Goal: Transaction & Acquisition: Obtain resource

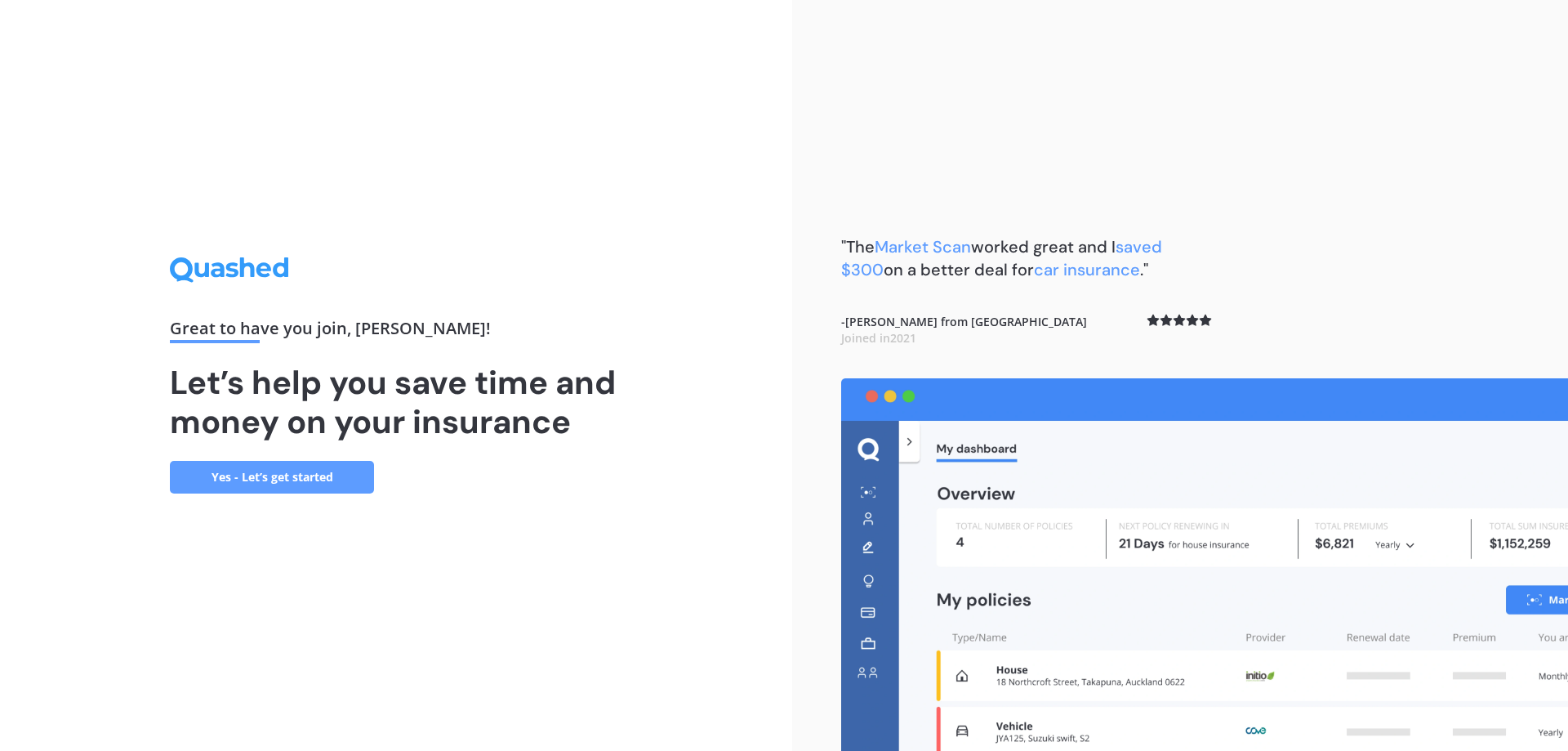
click at [276, 480] on link "Yes - Let’s get started" at bounding box center [272, 476] width 204 height 33
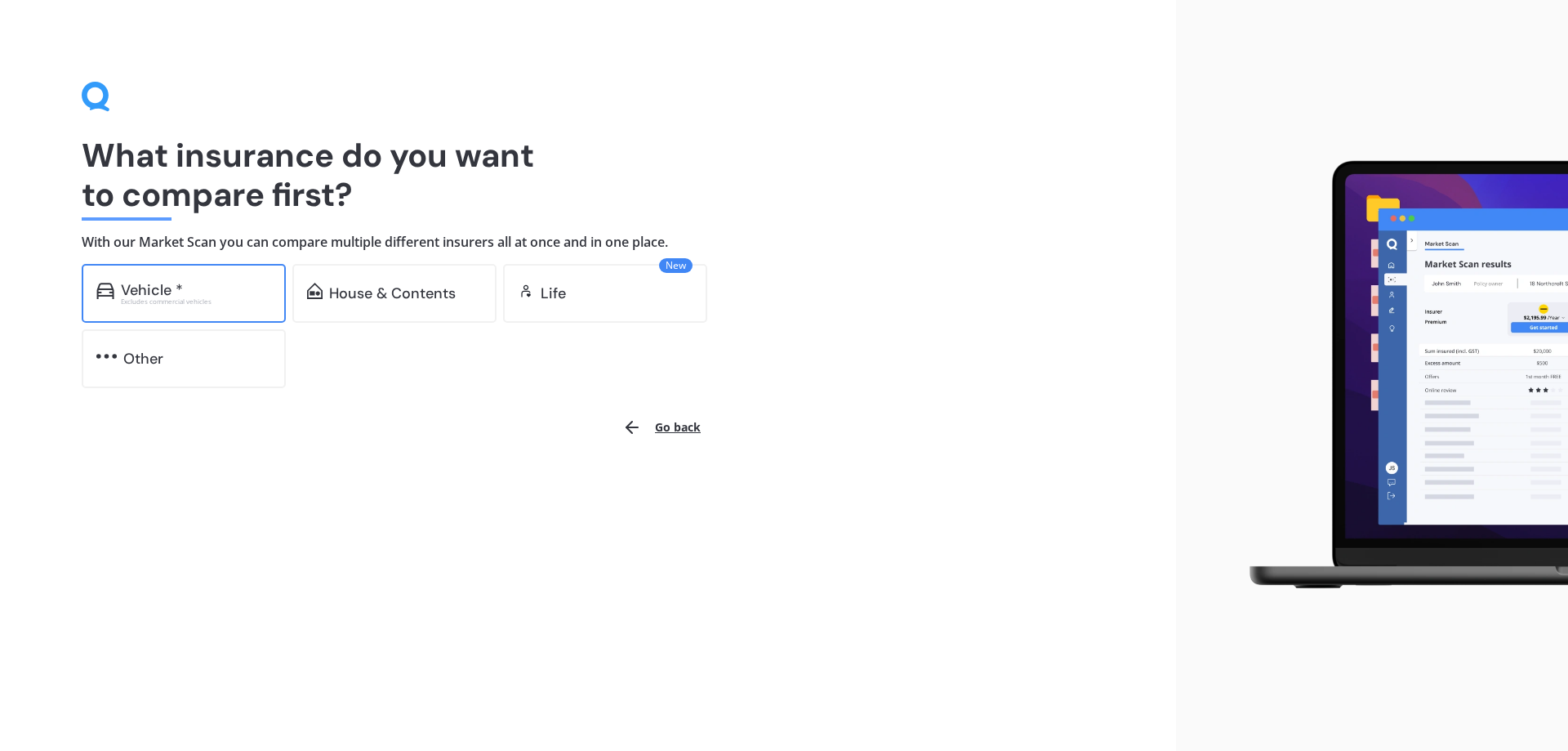
click at [170, 303] on div "Excludes commercial vehicles" at bounding box center [195, 301] width 150 height 7
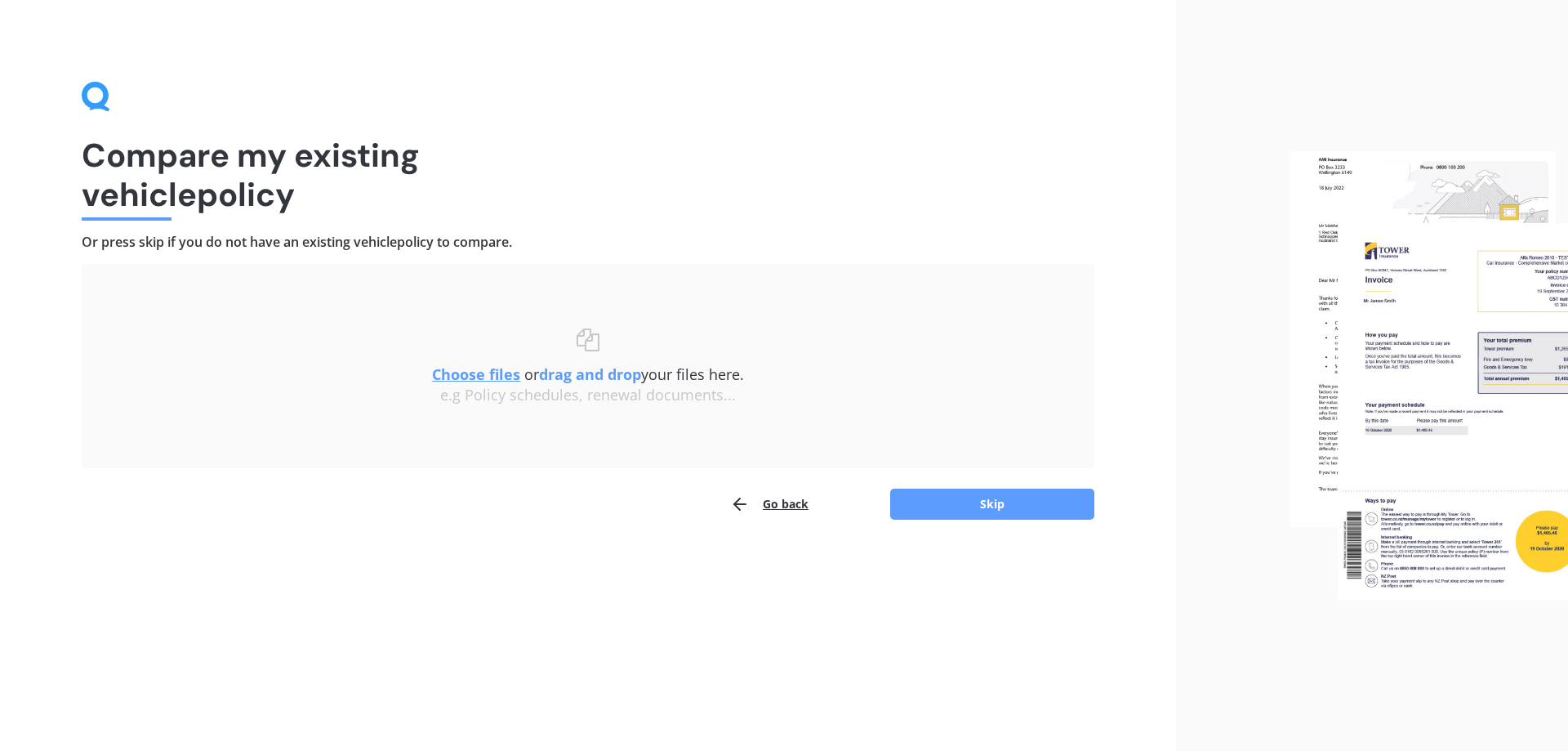
click at [478, 375] on u "Choose files" at bounding box center [476, 375] width 89 height 20
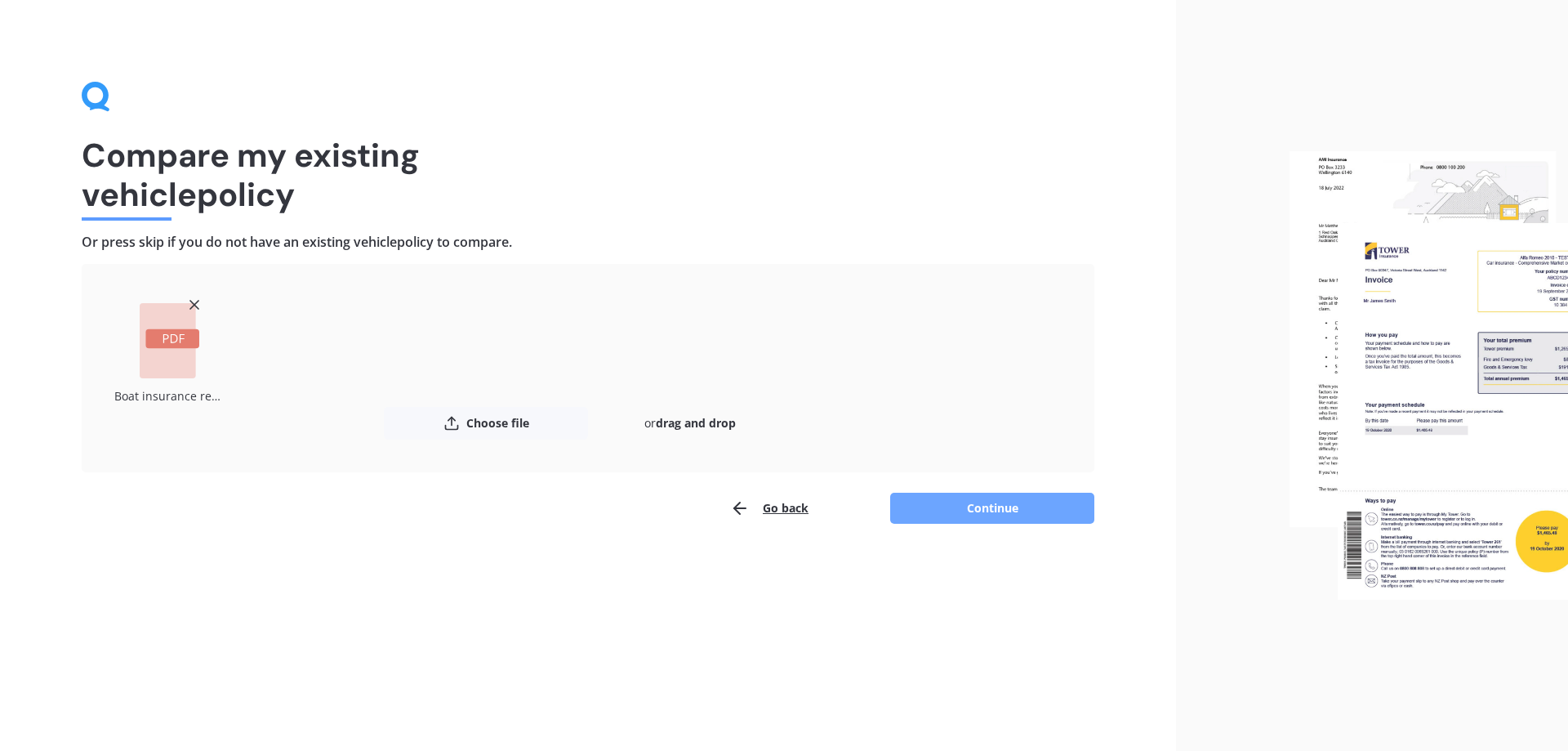
click at [993, 508] on button "Continue" at bounding box center [992, 507] width 204 height 31
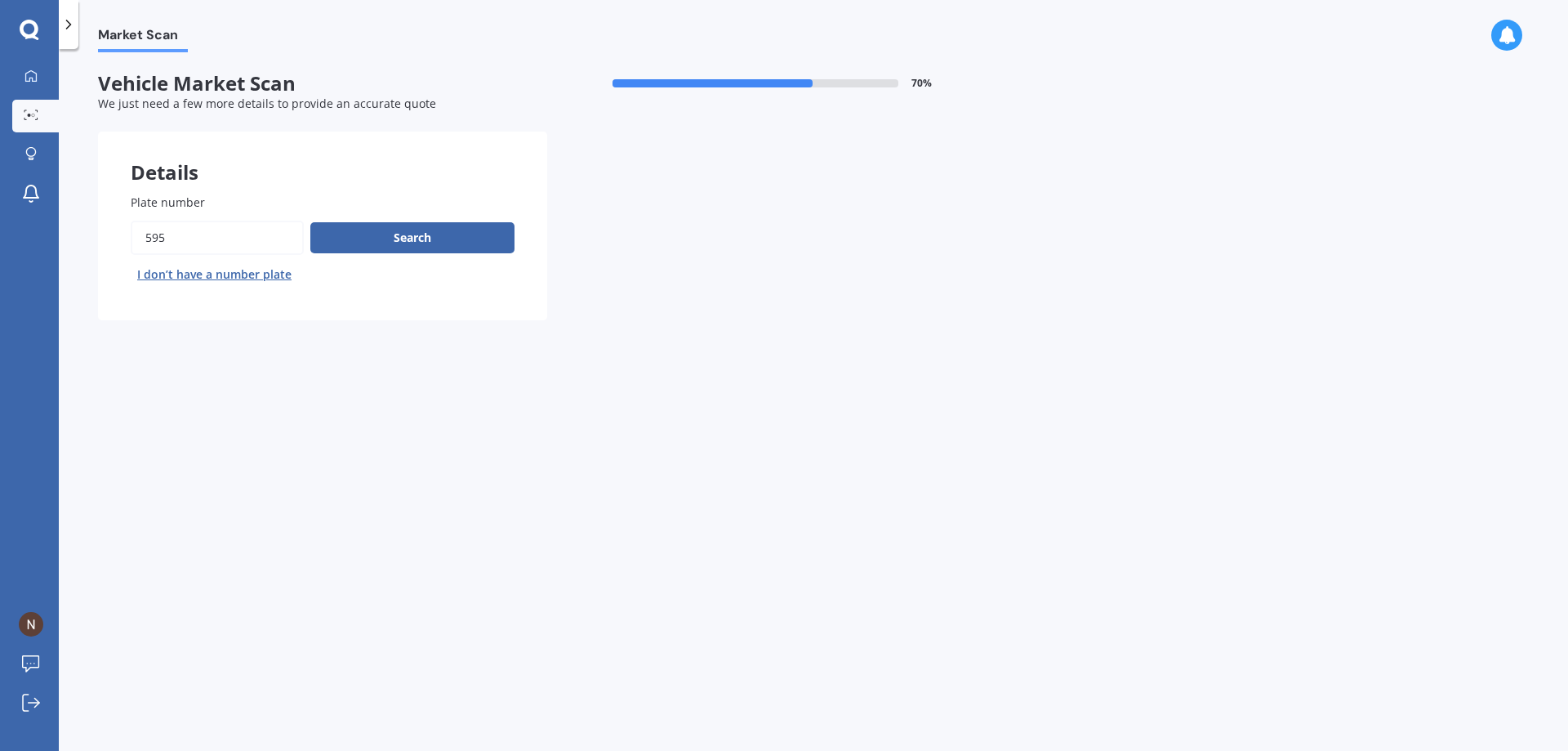
click at [170, 236] on input "Plate number" at bounding box center [217, 237] width 173 height 34
type input "5"
type input "97C25"
click at [427, 232] on button "Search" at bounding box center [412, 237] width 204 height 31
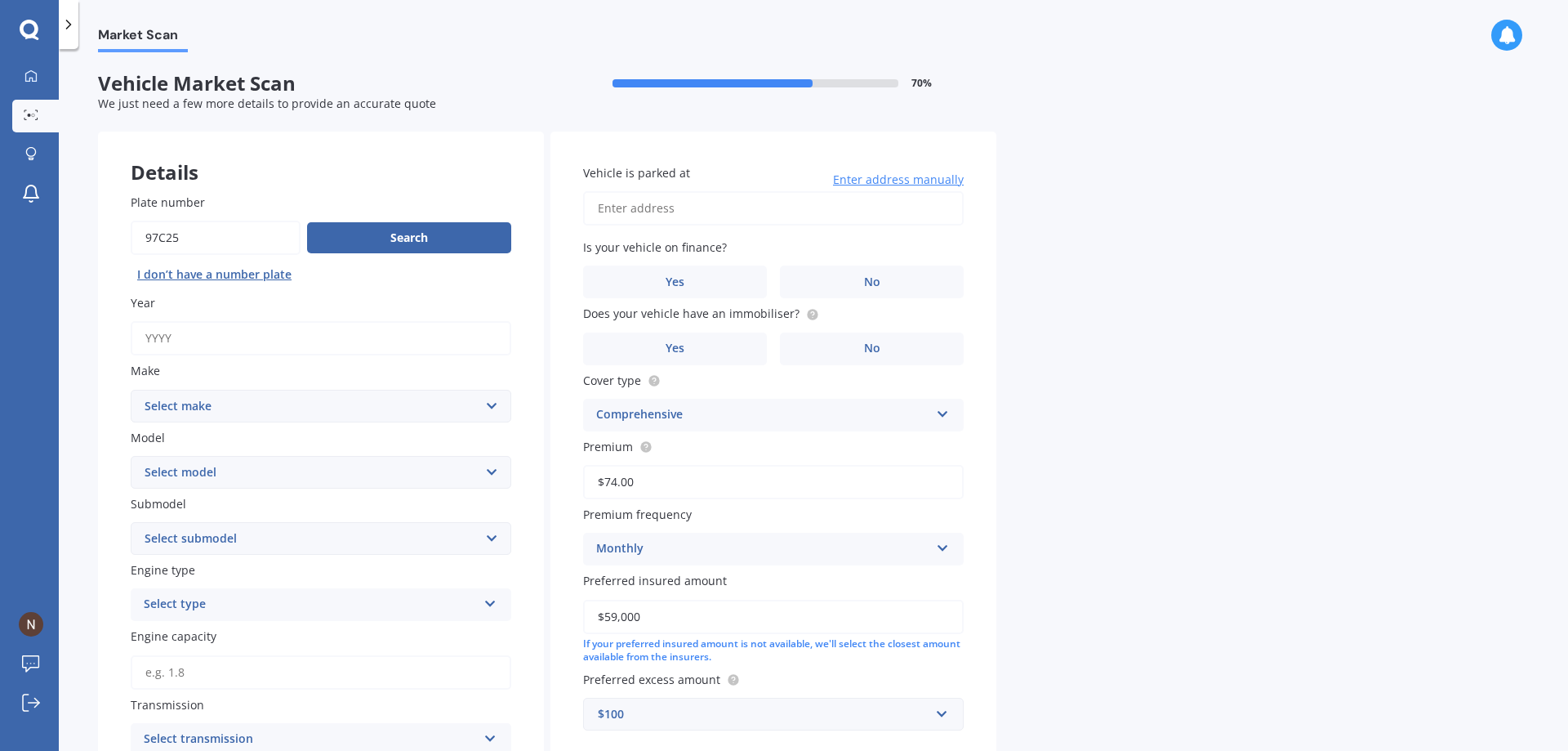
click at [146, 340] on input "Year" at bounding box center [321, 338] width 381 height 34
type input "2021"
click at [490, 405] on select "Select make AC ALFA ROMEO ASTON MARTIN AUDI AUSTIN BEDFORD Bentley BMW BYD CADI…" at bounding box center [321, 405] width 381 height 33
click at [1180, 374] on div "Market Scan Vehicle Market Scan 70 % We just need a few more details to provide…" at bounding box center [813, 402] width 1509 height 701
click at [193, 405] on select "Select make AC ALFA ROMEO ASTON MARTIN AUDI AUSTIN BEDFORD Bentley BMW BYD CADI…" at bounding box center [321, 405] width 381 height 33
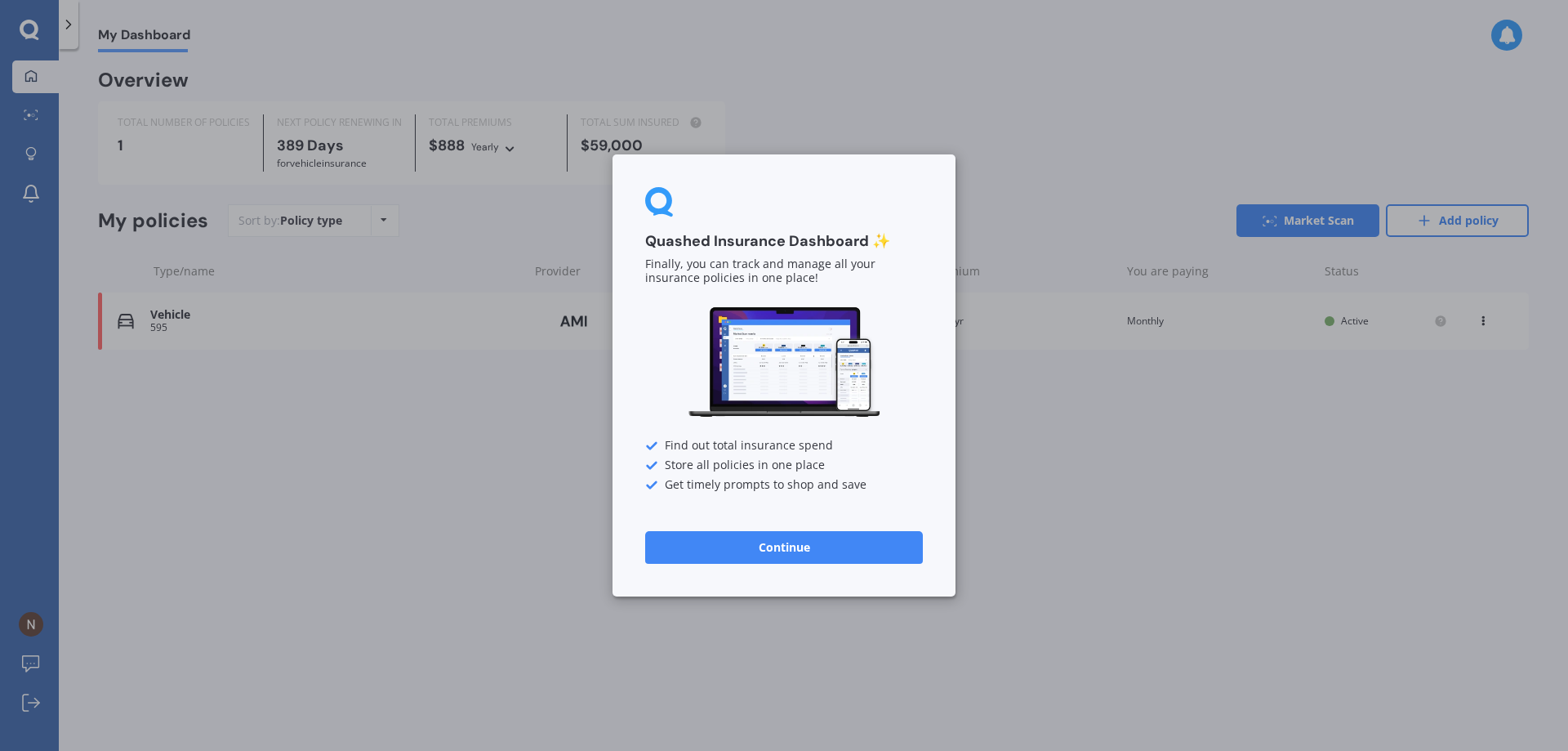
click at [452, 480] on div "Quashed Insurance Dashboard ✨ Finally, you can track and manage all your insura…" at bounding box center [784, 376] width 1568 height 751
click at [853, 125] on div "Quashed Insurance Dashboard ✨ Finally, you can track and manage all your insura…" at bounding box center [784, 376] width 1568 height 751
click at [799, 549] on button "Continue" at bounding box center [784, 547] width 278 height 33
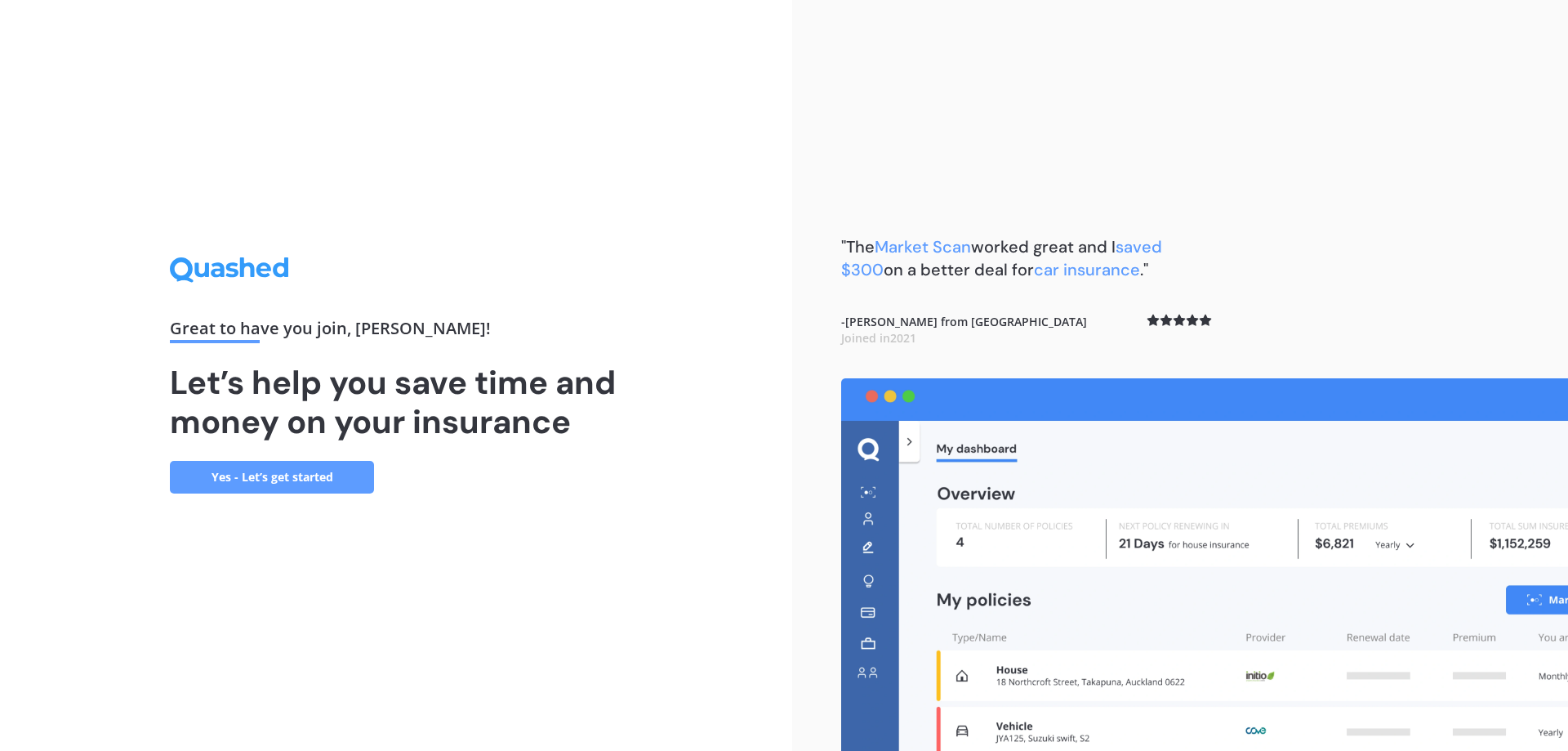
click at [310, 473] on link "Yes - Let’s get started" at bounding box center [272, 476] width 204 height 33
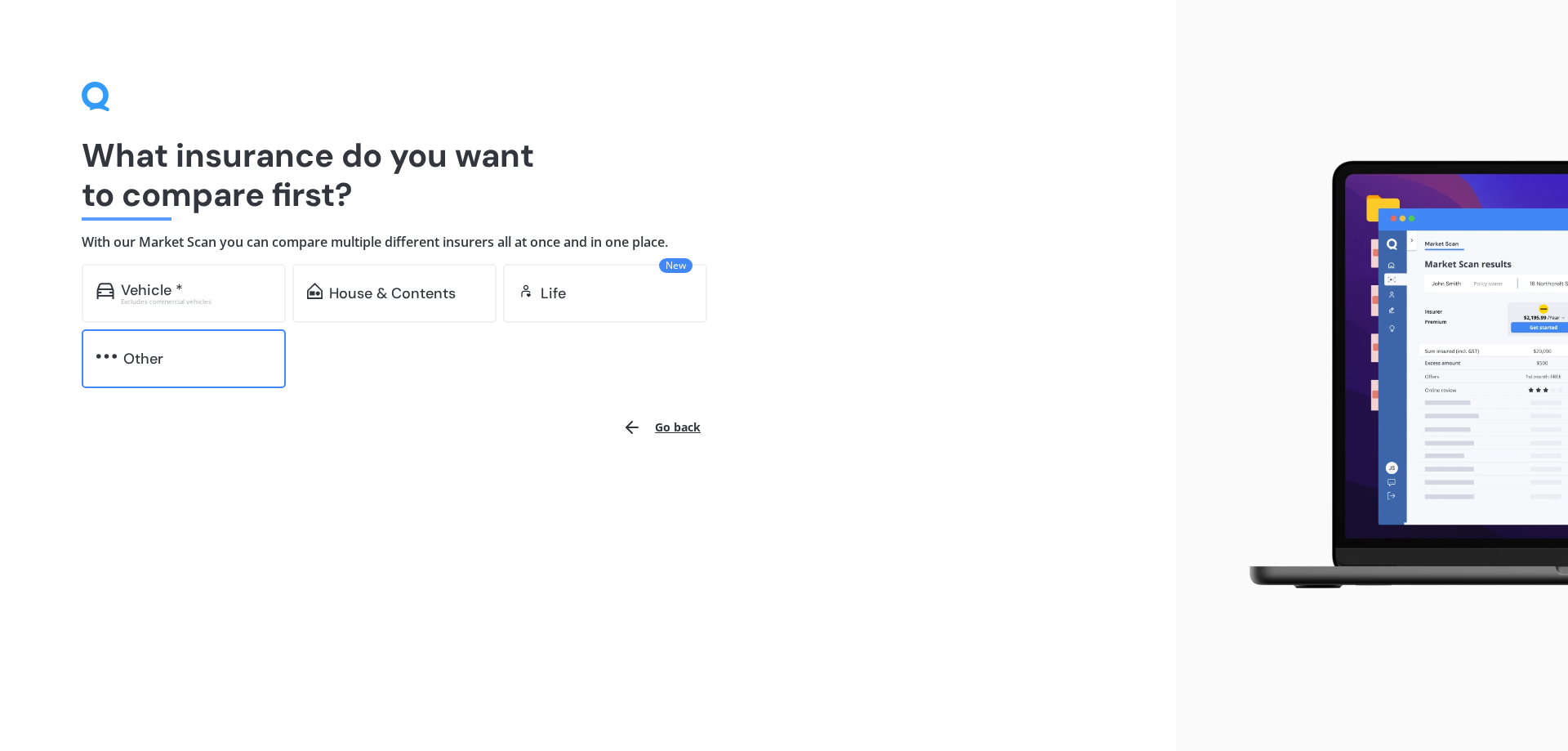
click at [148, 361] on div "Other" at bounding box center [143, 359] width 40 height 16
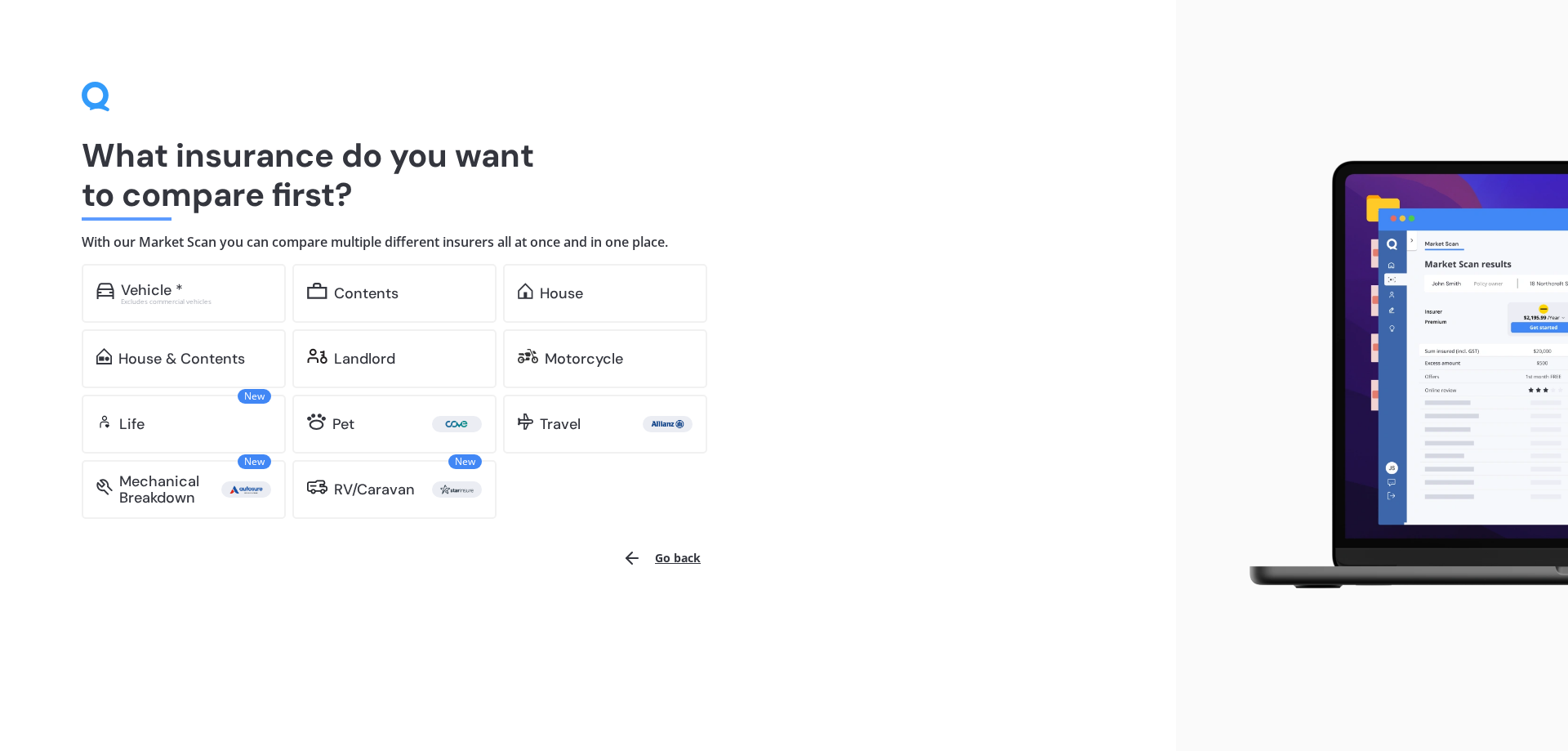
click at [673, 554] on button "Go back" at bounding box center [661, 557] width 98 height 39
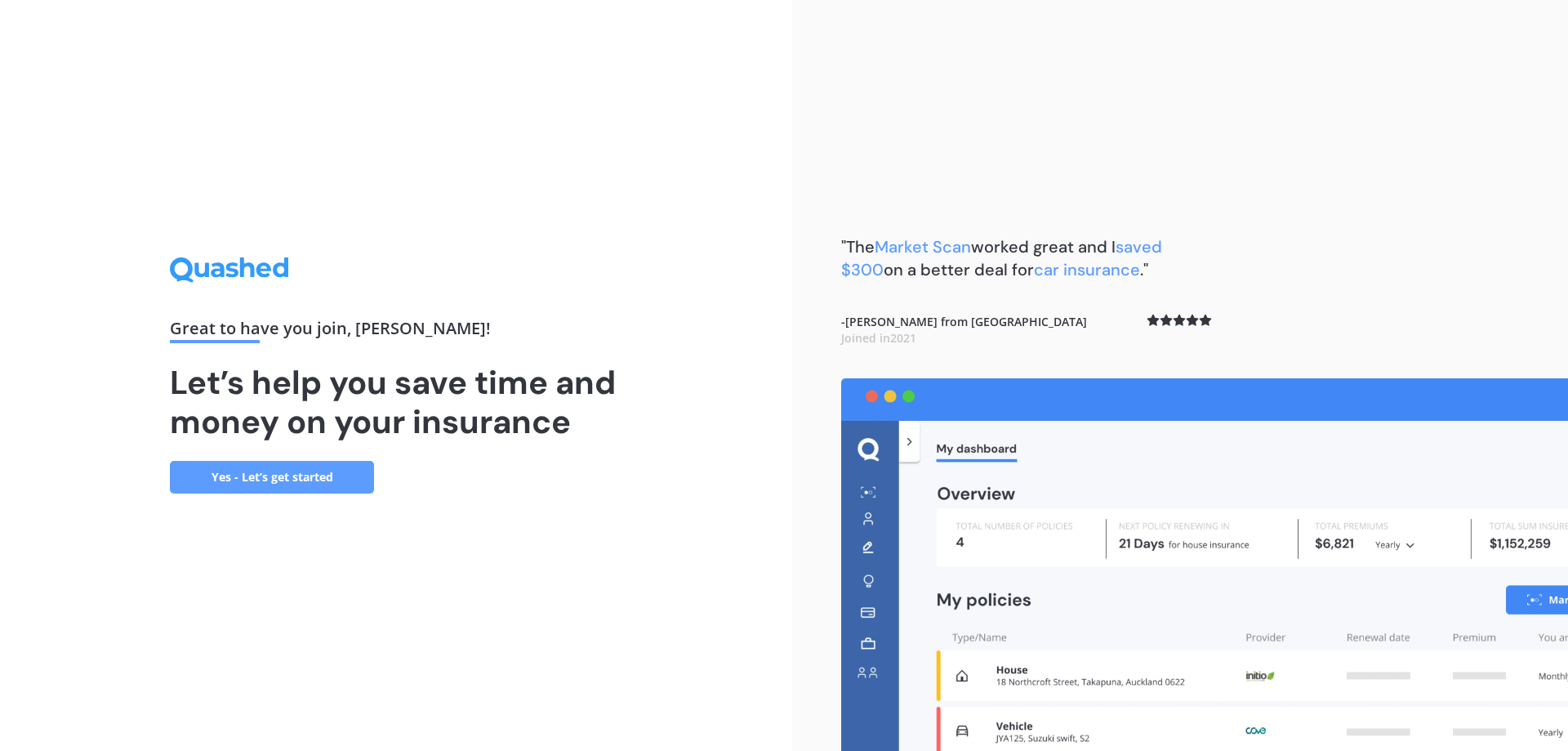
click at [285, 479] on link "Yes - Let’s get started" at bounding box center [272, 476] width 204 height 33
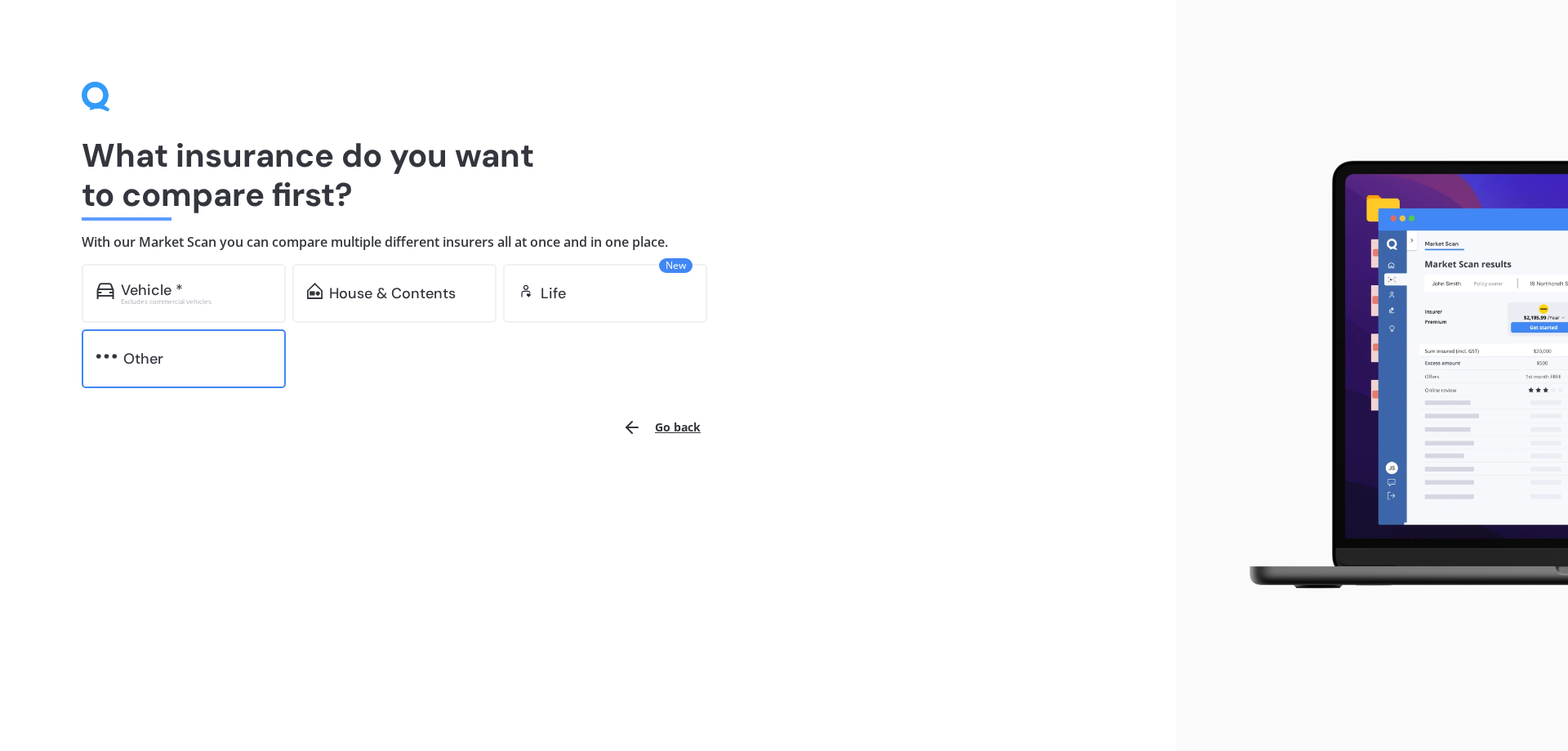
click at [128, 357] on div "Other" at bounding box center [143, 359] width 40 height 16
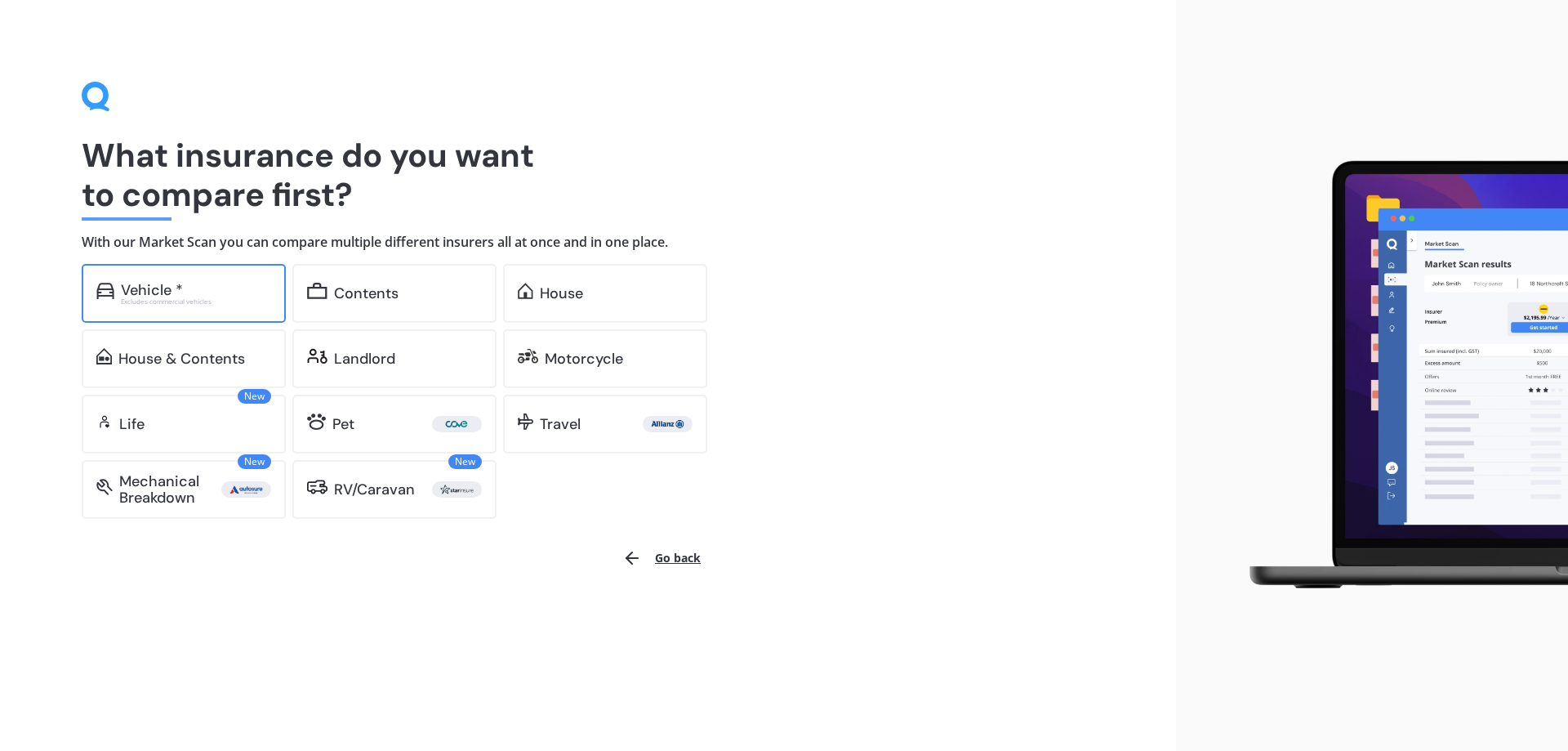
click at [153, 298] on div "Excludes commercial vehicles" at bounding box center [195, 301] width 150 height 7
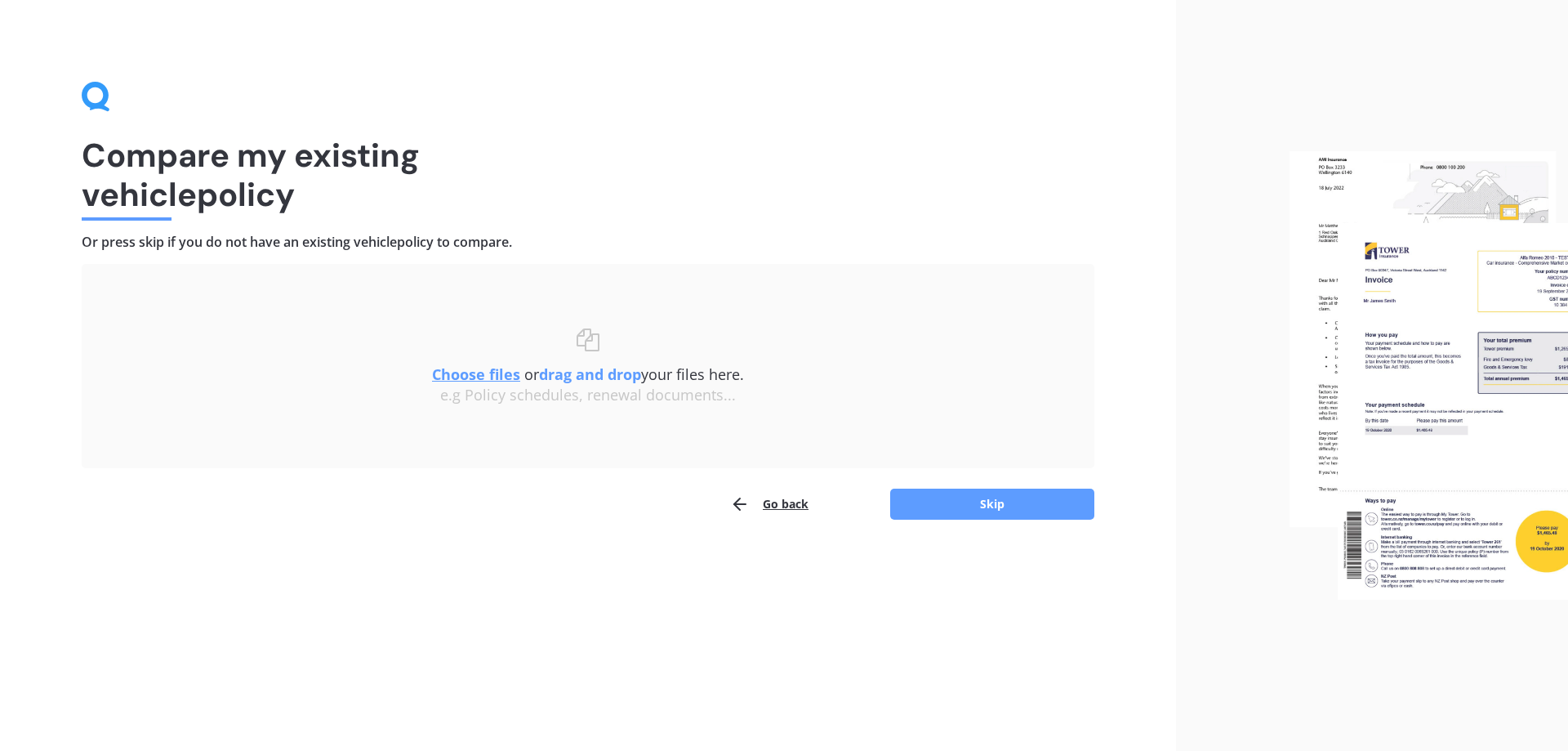
click at [462, 376] on u "Choose files" at bounding box center [476, 375] width 89 height 20
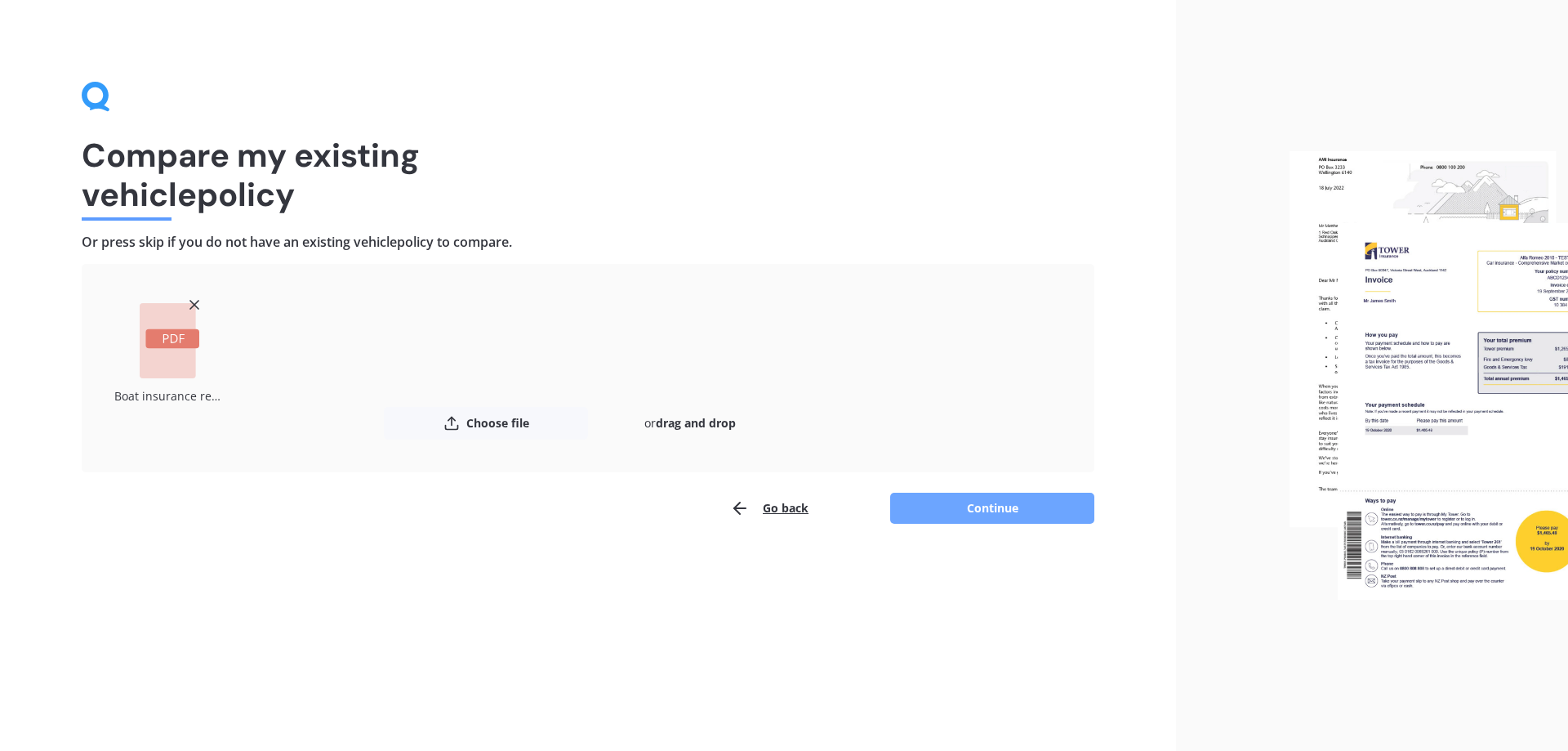
click at [997, 510] on button "Continue" at bounding box center [992, 507] width 204 height 31
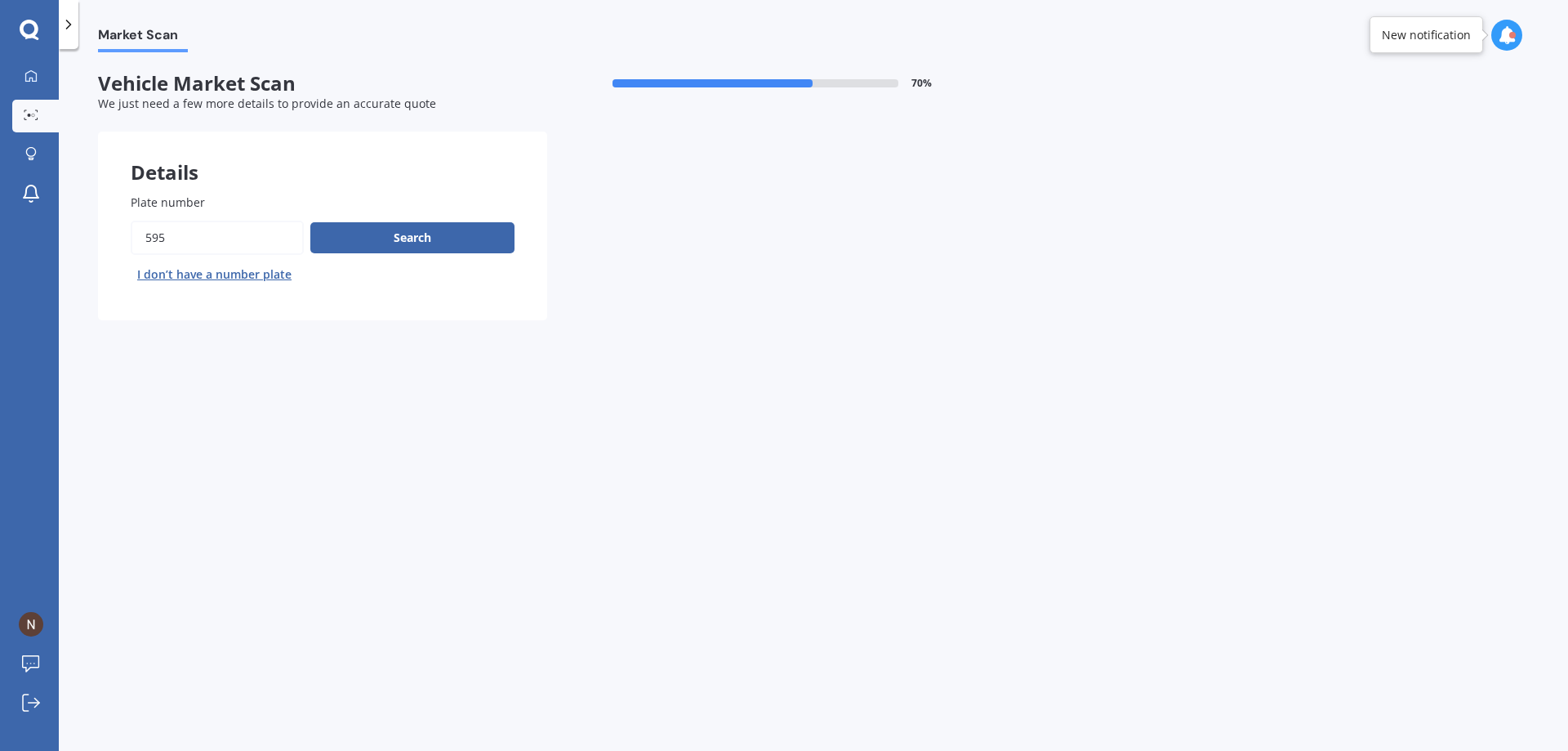
click at [163, 242] on input "Plate number" at bounding box center [217, 237] width 173 height 34
type input "5"
type input "97C25"
click at [419, 229] on button "Search" at bounding box center [412, 237] width 204 height 31
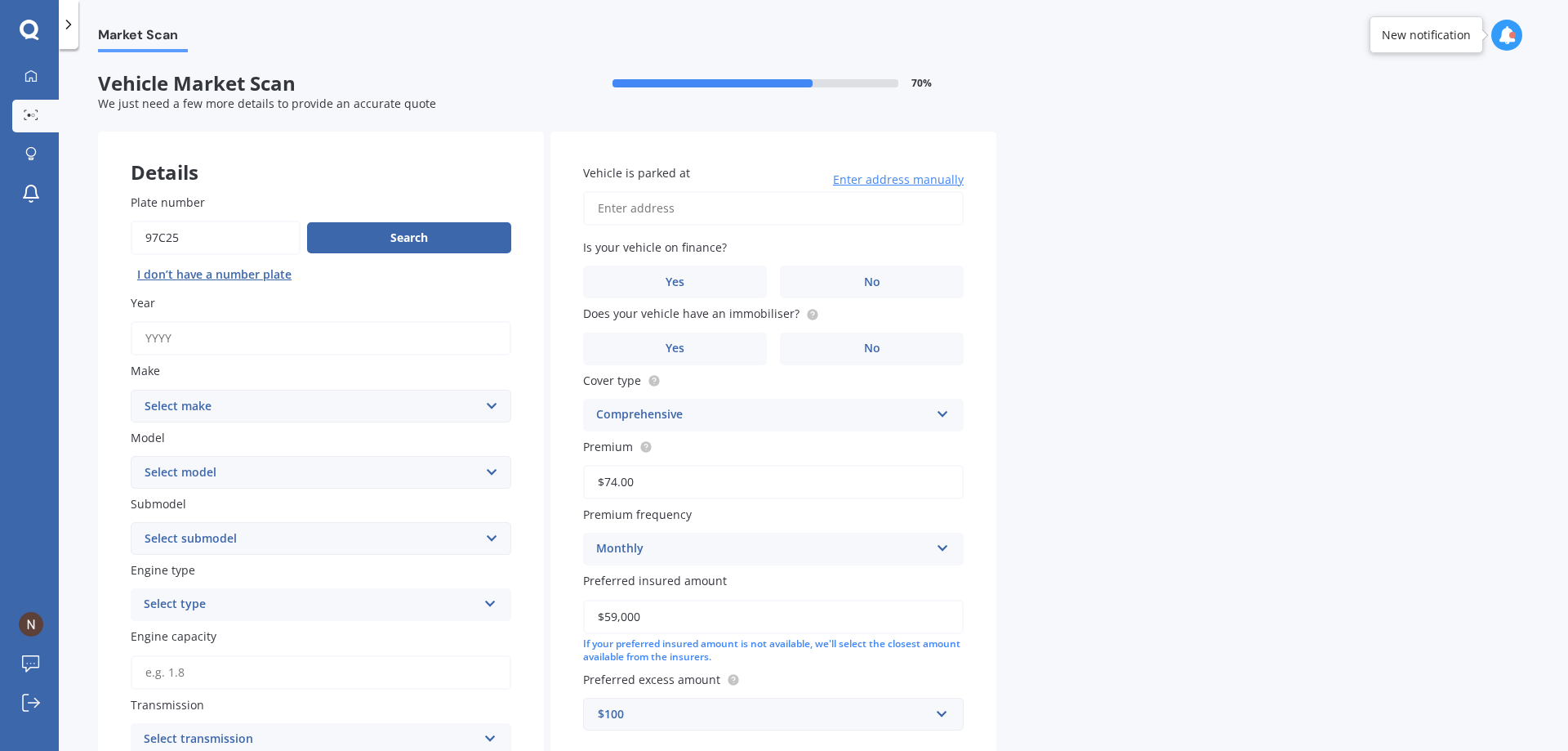
click at [154, 334] on input "Year" at bounding box center [321, 338] width 381 height 34
type input "2011"
click at [200, 405] on select "Select make AC ALFA ROMEO ASTON MARTIN AUDI AUSTIN BEDFORD Bentley BMW BYD CADI…" at bounding box center [321, 405] width 381 height 33
click at [1259, 405] on div "Market Scan Vehicle Market Scan 70 % We just need a few more details to provide…" at bounding box center [813, 402] width 1509 height 701
